Goal: Task Accomplishment & Management: Manage account settings

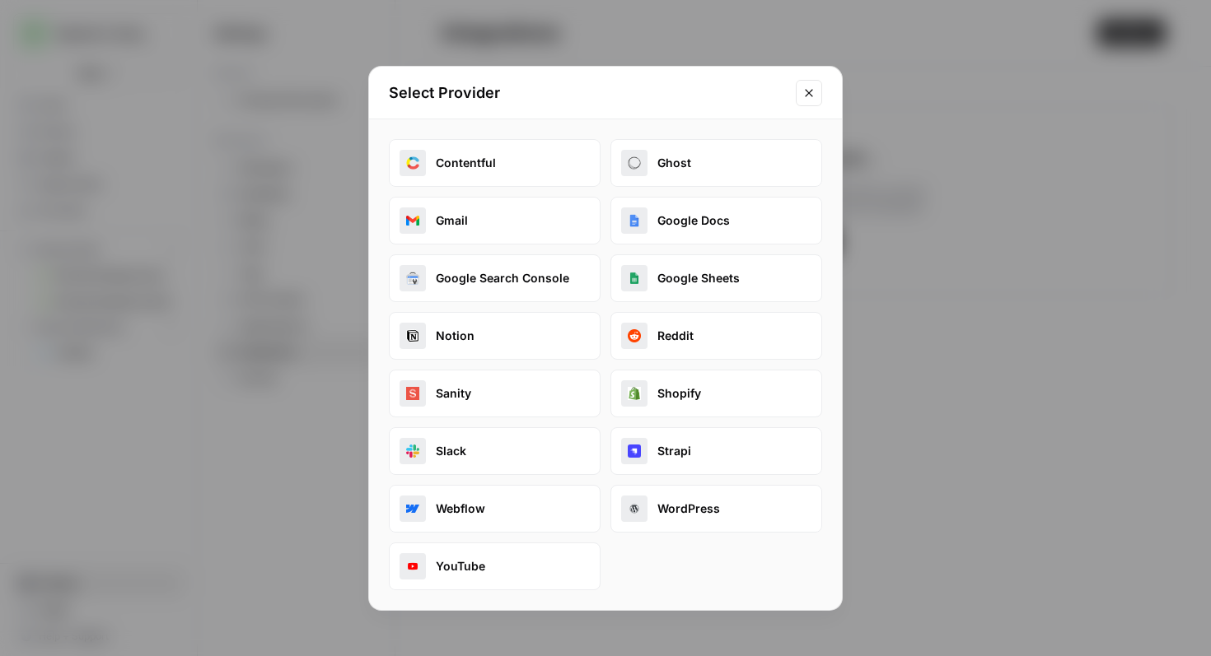
click at [808, 92] on icon "Close modal" at bounding box center [808, 92] width 7 height 7
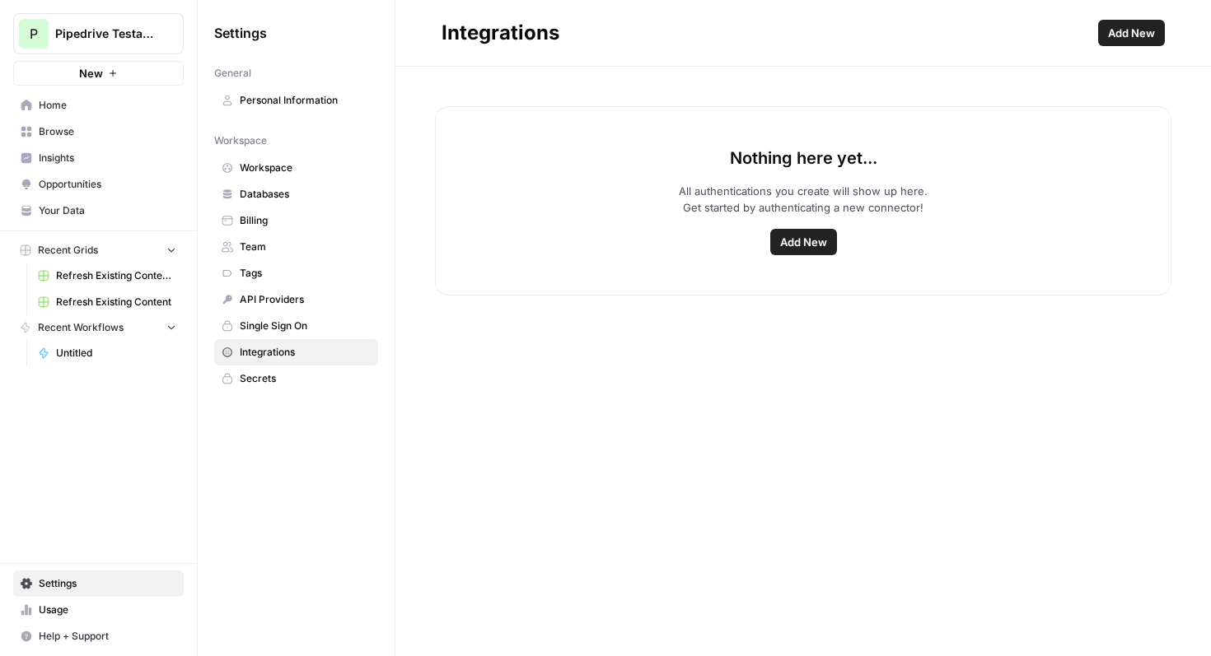
click at [273, 250] on span "Team" at bounding box center [305, 247] width 131 height 15
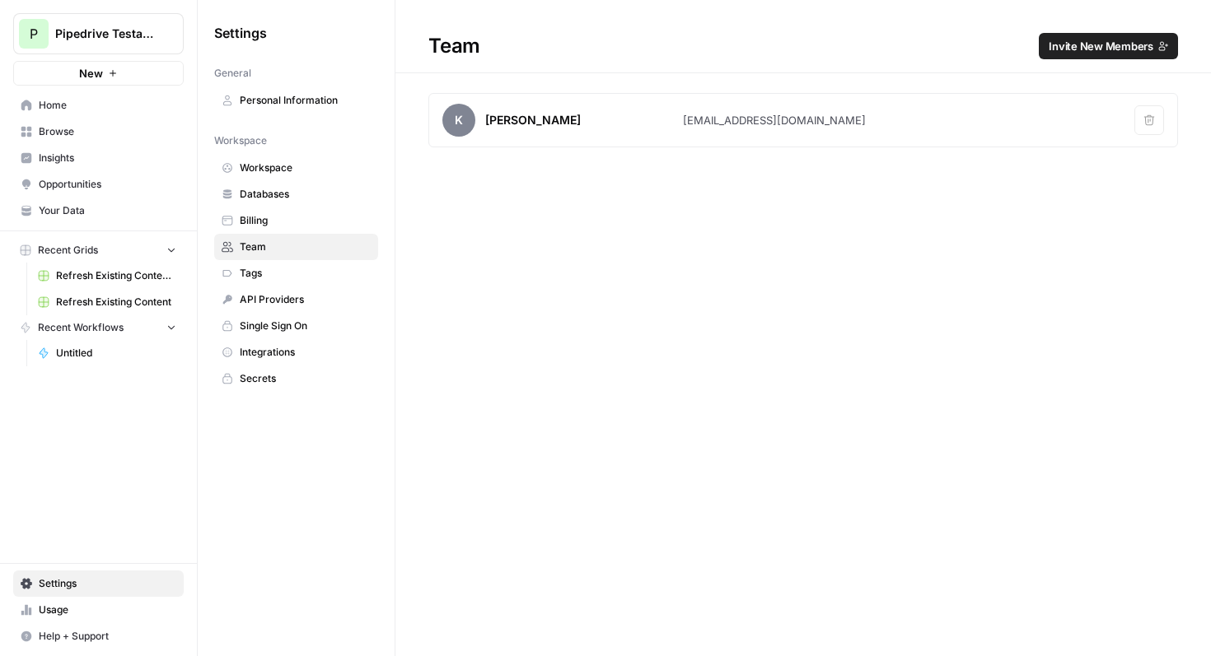
click at [1063, 49] on span "Invite New Members" at bounding box center [1100, 46] width 105 height 16
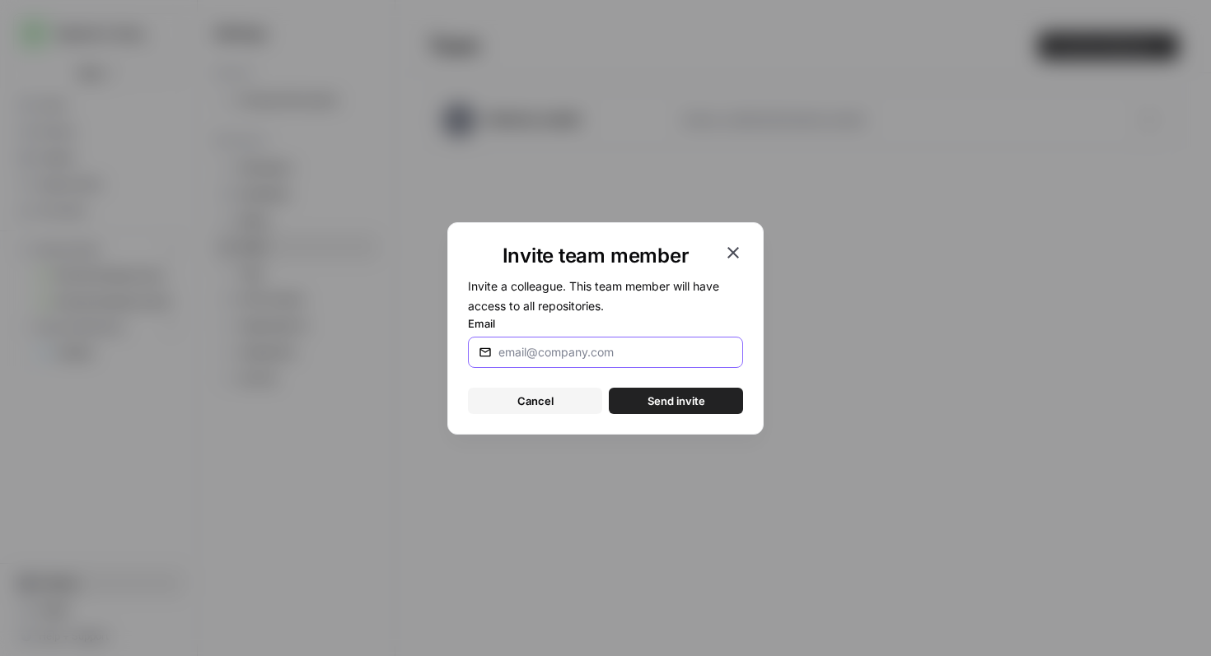
click at [548, 355] on input "Email" at bounding box center [615, 352] width 234 height 16
paste input "[EMAIL_ADDRESS][DOMAIN_NAME]"
type input "[EMAIL_ADDRESS][DOMAIN_NAME]"
click at [668, 403] on span "Send invite" at bounding box center [676, 401] width 58 height 16
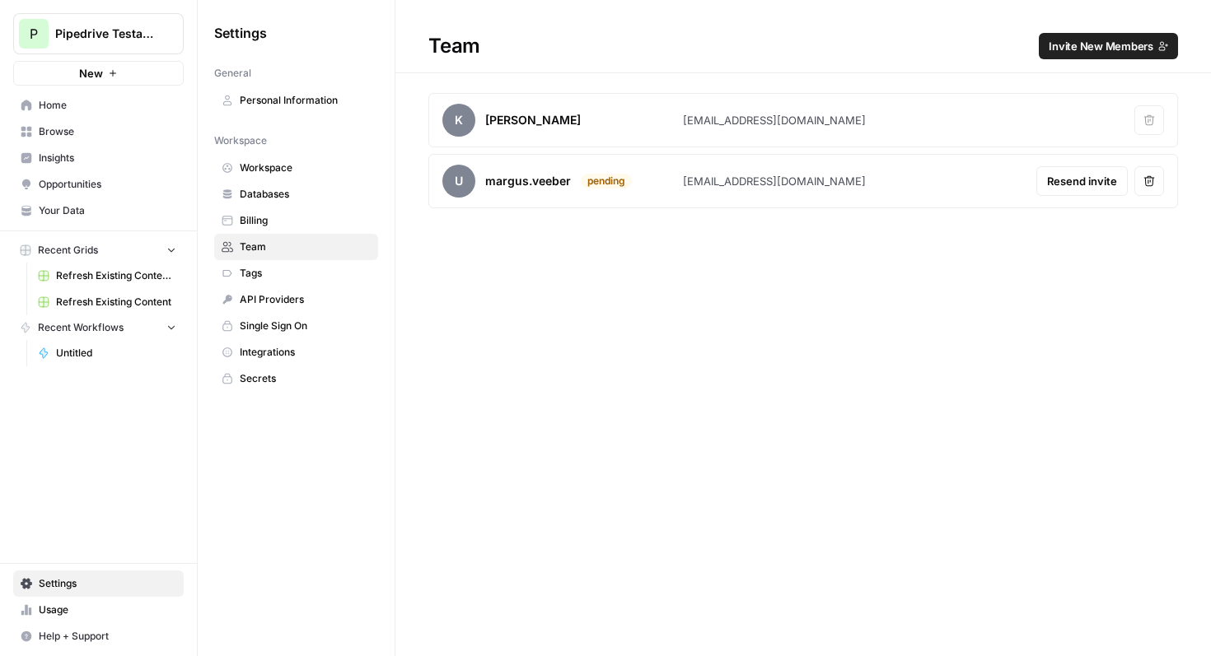
click at [1099, 49] on span "Invite New Members" at bounding box center [1100, 46] width 105 height 16
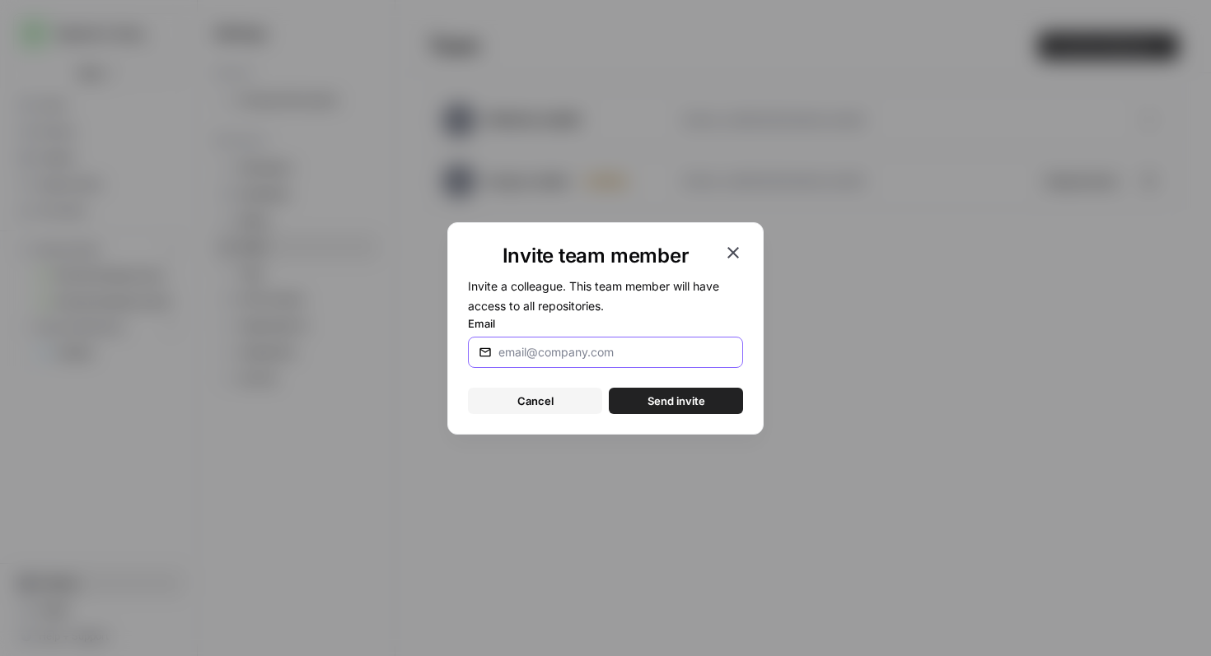
click at [606, 354] on input "Email" at bounding box center [615, 352] width 234 height 16
paste input "[PERSON_NAME][EMAIL_ADDRESS][PERSON_NAME][DOMAIN_NAME]"
type input "[PERSON_NAME][EMAIL_ADDRESS][PERSON_NAME][DOMAIN_NAME]"
click at [666, 402] on span "Send invite" at bounding box center [676, 401] width 58 height 16
